Goal: Transaction & Acquisition: Purchase product/service

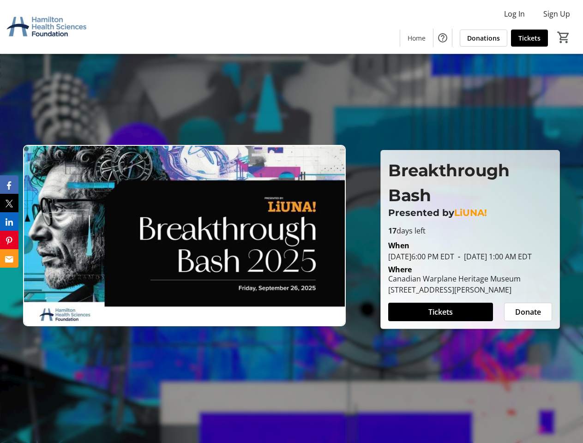
click at [291, 222] on img at bounding box center [184, 235] width 323 height 181
click at [47, 27] on img at bounding box center [47, 27] width 82 height 46
click at [514, 14] on span "Log In" at bounding box center [514, 13] width 21 height 11
click at [557, 14] on div at bounding box center [291, 221] width 583 height 443
click at [443, 38] on mat-icon "Help" at bounding box center [442, 37] width 11 height 11
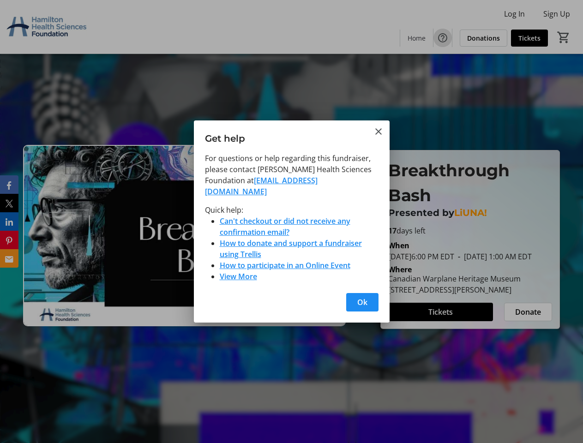
click at [564, 37] on div at bounding box center [291, 221] width 583 height 443
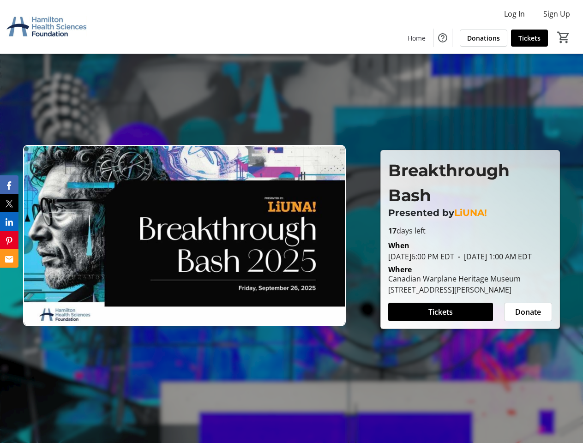
click at [441, 318] on span "Tickets" at bounding box center [441, 312] width 24 height 11
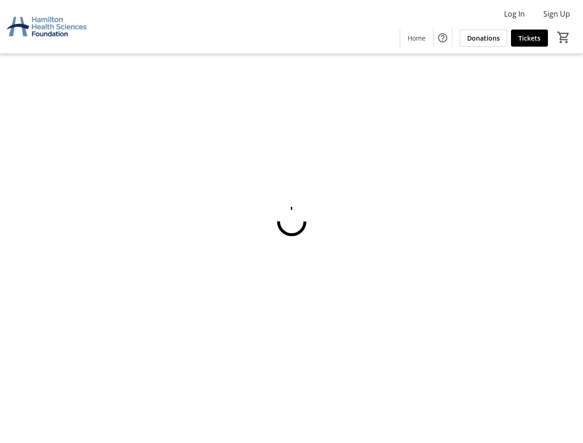
click at [9, 185] on html "Log In Sign Up Home Donations Tickets 0 Home Donations Tickets Cart Cart is emp…" at bounding box center [291, 221] width 583 height 443
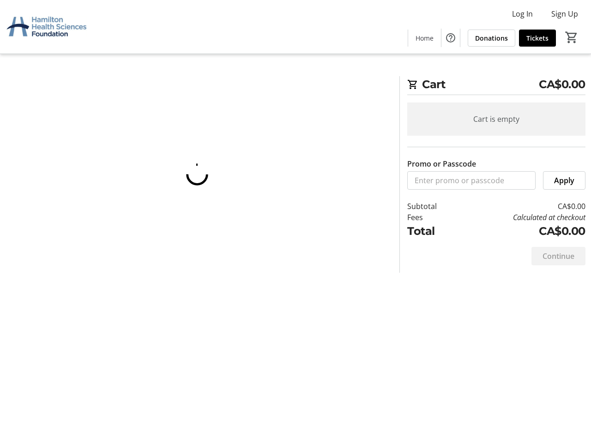
click at [9, 203] on html "Log In Sign Up Home Donations Tickets 0 Home Donations Tickets Cart CA$0.00 Car…" at bounding box center [295, 221] width 591 height 443
